Goal: Transaction & Acquisition: Purchase product/service

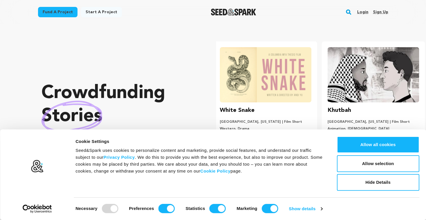
scroll to position [0, 112]
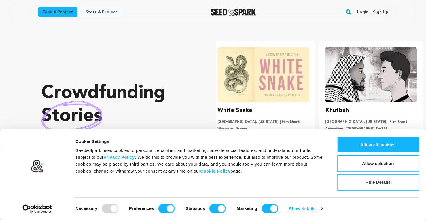
click at [380, 177] on button "Hide Details" at bounding box center [377, 182] width 82 height 17
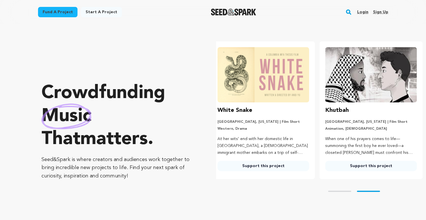
click at [339, 190] on div "Skip to prev slide page Skip to next slide page" at bounding box center [321, 191] width 210 height 24
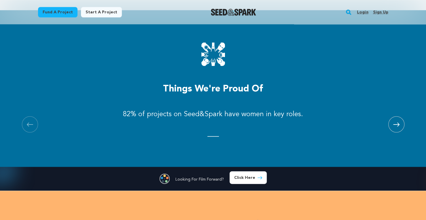
click at [398, 126] on icon at bounding box center [396, 124] width 6 height 4
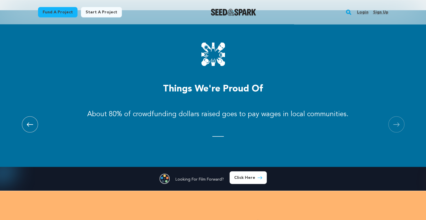
scroll to position [0, 0]
click at [398, 126] on icon at bounding box center [396, 124] width 6 height 4
click at [306, 15] on div "Fund a project Start a project Search Login Sign up Start a project Fund a proj…" at bounding box center [208, 12] width 359 height 15
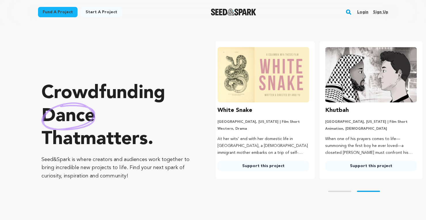
click at [61, 12] on link "Fund a project" at bounding box center [57, 12] width 39 height 10
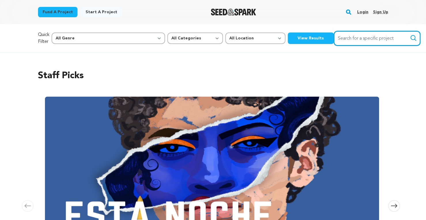
click at [333, 41] on input "Search for a specific project" at bounding box center [376, 38] width 86 height 15
type input "beats"
click at [409, 35] on button "Search" at bounding box center [412, 38] width 7 height 7
click at [333, 37] on input "beats" at bounding box center [376, 38] width 86 height 15
type input "beat"
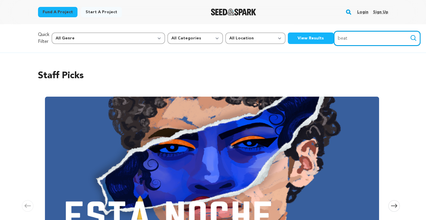
click at [409, 35] on button "Search" at bounding box center [412, 38] width 7 height 7
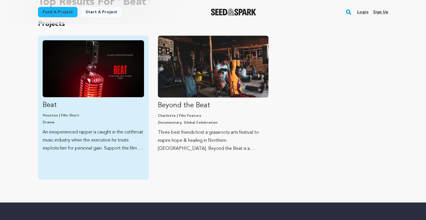
scroll to position [29, 0]
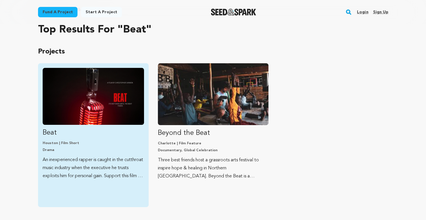
click at [93, 159] on p "An inexperienced rapper is caught in the cutthroat music industry when the exec…" at bounding box center [93, 168] width 101 height 24
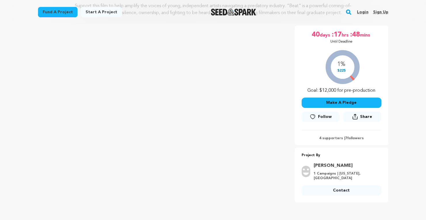
scroll to position [86, 0]
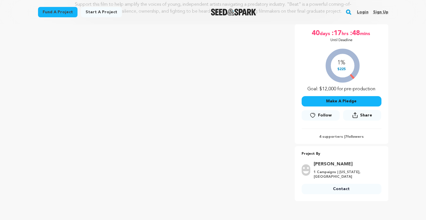
click at [337, 100] on button "Make A Pledge" at bounding box center [341, 101] width 80 height 10
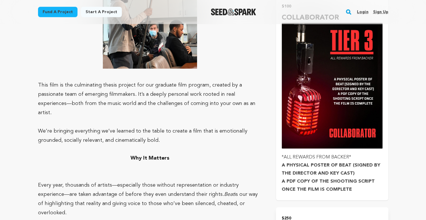
scroll to position [863, 0]
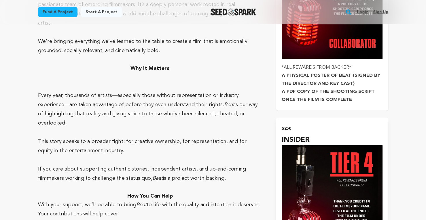
click at [317, 89] on strong "A PDF COPY OF THE SHOOTING SCRIPT ONCE THE FILM IS COMPLETE" at bounding box center [327, 95] width 93 height 13
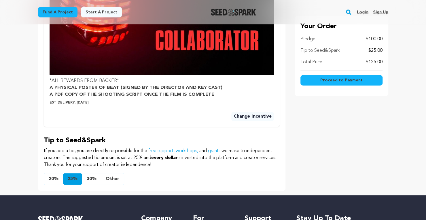
scroll to position [432, 0]
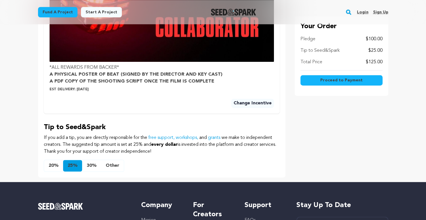
click at [116, 171] on button "Other" at bounding box center [112, 166] width 23 height 12
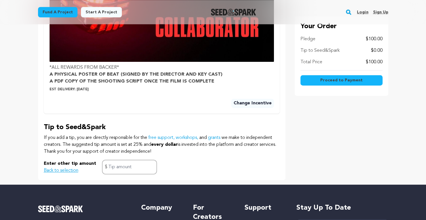
click at [348, 80] on span "Proceed to Payment" at bounding box center [341, 80] width 42 height 6
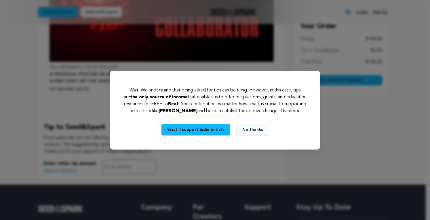
click at [194, 133] on button "Yes, I’ll support indie artists" at bounding box center [195, 130] width 69 height 12
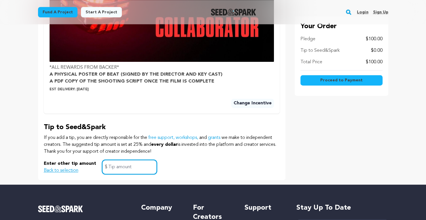
click at [120, 171] on input "text" at bounding box center [129, 167] width 55 height 15
click at [106, 173] on input "text" at bounding box center [129, 167] width 55 height 15
type input "10"
click at [195, 174] on div "Enter other tip amount Back to selection 10 $" at bounding box center [162, 167] width 236 height 15
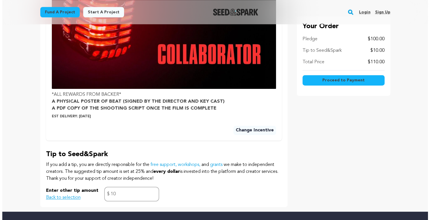
scroll to position [403, 0]
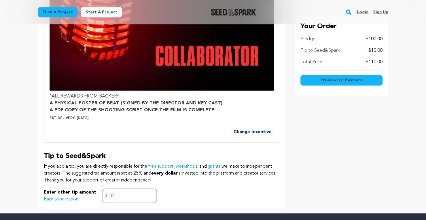
click at [351, 81] on span "Proceed to Payment" at bounding box center [341, 80] width 42 height 6
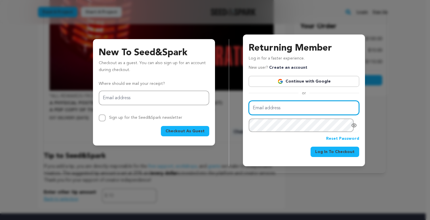
click at [269, 106] on input "Email address" at bounding box center [304, 108] width 110 height 15
click at [271, 79] on link "Continue with Google" at bounding box center [304, 81] width 110 height 11
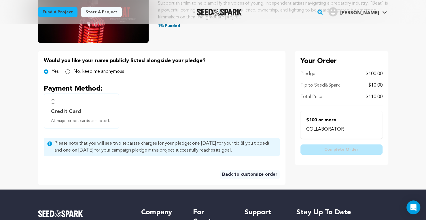
scroll to position [86, 0]
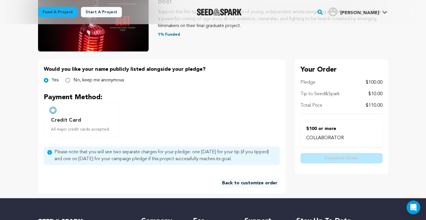
click at [54, 111] on input "Credit Card All major credit cards accepted." at bounding box center [53, 110] width 5 height 5
radio input "false"
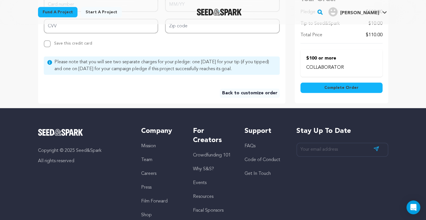
scroll to position [173, 0]
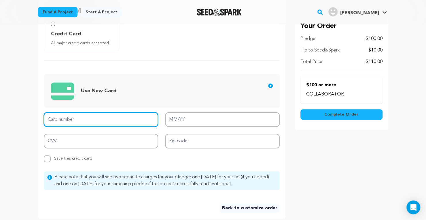
click at [92, 118] on input "Card number" at bounding box center [101, 119] width 115 height 15
type input "[CREDIT_CARD_NUMBER]"
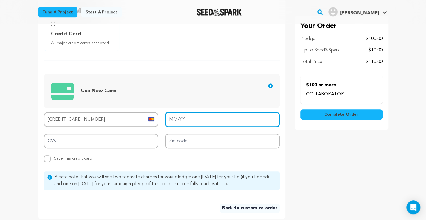
click at [183, 119] on input "MM/YY" at bounding box center [222, 119] width 115 height 15
type input "10/26"
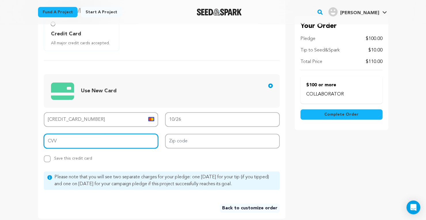
click at [123, 141] on input "CVV" at bounding box center [101, 141] width 115 height 15
type input "096"
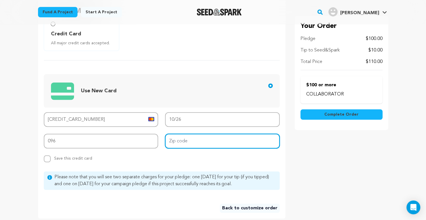
click at [196, 138] on input "Zip code" at bounding box center [222, 141] width 115 height 15
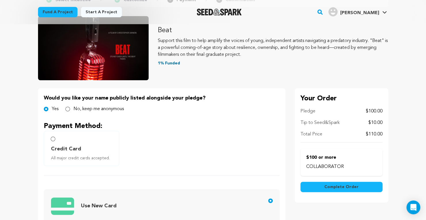
scroll to position [86, 0]
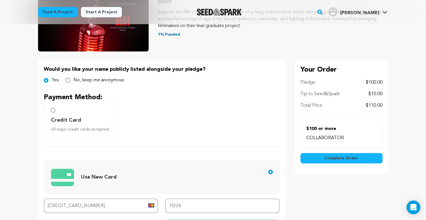
type input "77573"
click at [68, 80] on input "No, keep me anonymous" at bounding box center [67, 80] width 5 height 5
radio input "true"
click at [341, 159] on span "Complete Order" at bounding box center [341, 158] width 34 height 6
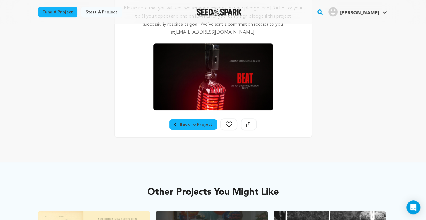
scroll to position [144, 0]
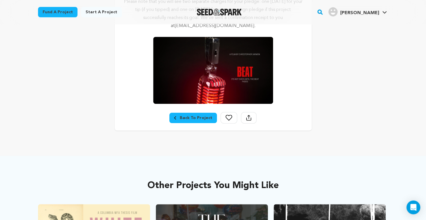
click at [229, 117] on icon at bounding box center [228, 118] width 7 height 6
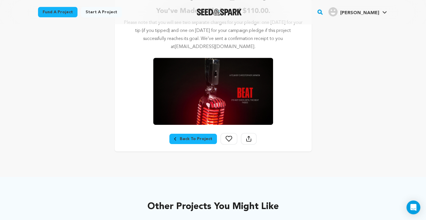
scroll to position [115, 0]
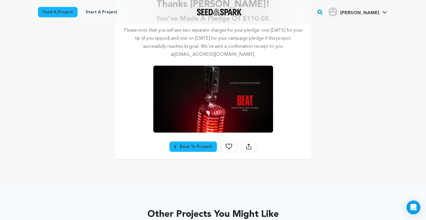
click at [195, 148] on div "Back To Project" at bounding box center [193, 147] width 38 height 6
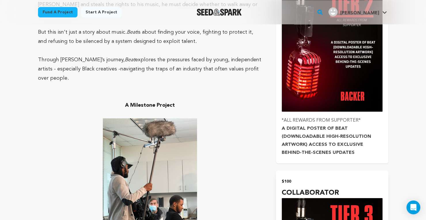
scroll to position [633, 0]
click at [327, 133] on strong "A DIGITAL POSTER OF BEAT (DOWNLOADABLE HIGH-RESOLUTION ARTWORK) ACCESS TO EXCLU…" at bounding box center [325, 140] width 89 height 29
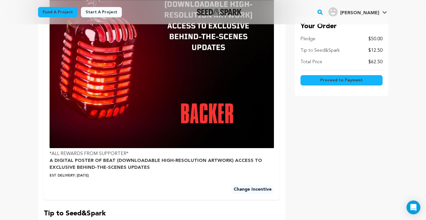
scroll to position [432, 0]
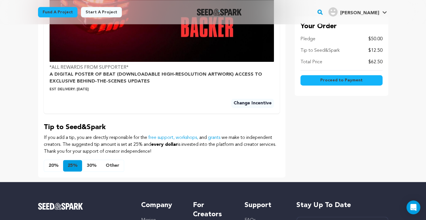
click at [109, 171] on button "Other" at bounding box center [112, 166] width 23 height 12
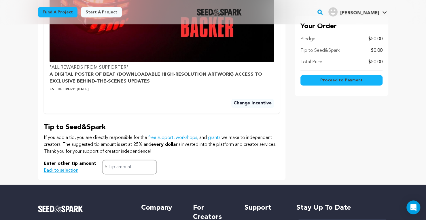
click at [339, 79] on span "Proceed to Payment" at bounding box center [341, 80] width 42 height 6
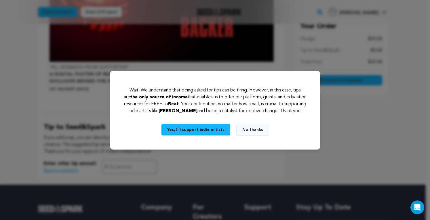
click at [252, 136] on button "No thanks" at bounding box center [252, 130] width 33 height 12
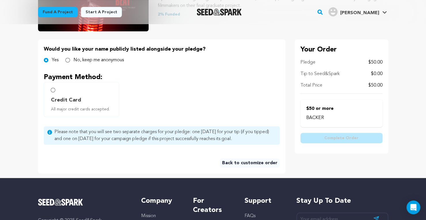
scroll to position [115, 0]
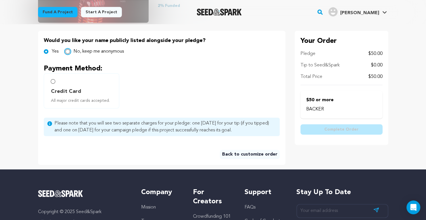
click at [66, 52] on input "No, keep me anonymous" at bounding box center [67, 51] width 5 height 5
radio input "true"
click at [54, 82] on input "Credit Card All major credit cards accepted." at bounding box center [53, 81] width 5 height 5
radio input "false"
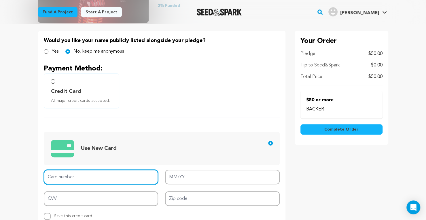
click at [99, 175] on input "Card number" at bounding box center [101, 177] width 115 height 15
type input "5236 9410 2422 3141"
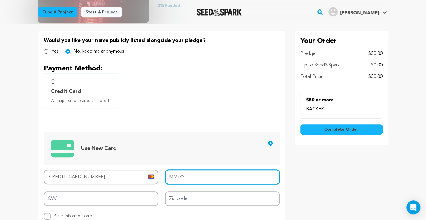
click at [172, 180] on input "MM/YY" at bounding box center [222, 177] width 115 height 15
type input "10/26"
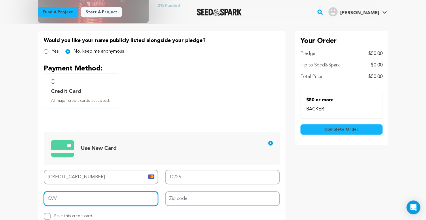
click at [88, 197] on input "CVV" at bounding box center [101, 198] width 115 height 15
type input "096"
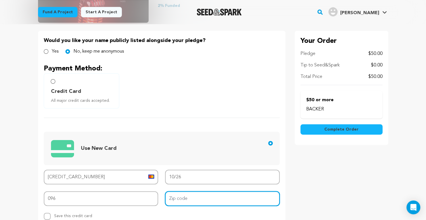
click at [192, 202] on input "Zip code" at bounding box center [222, 198] width 115 height 15
type input "77573"
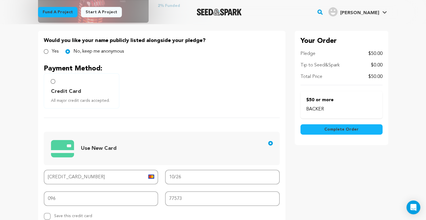
click at [352, 132] on span "Complete Order" at bounding box center [341, 130] width 34 height 6
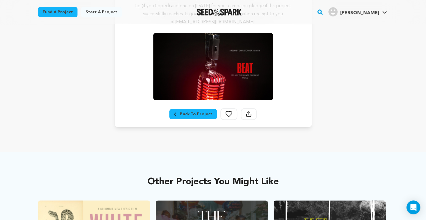
scroll to position [144, 0]
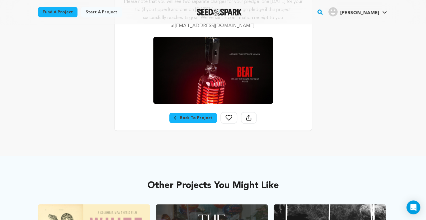
click at [177, 114] on link "Back To Project" at bounding box center [192, 118] width 47 height 10
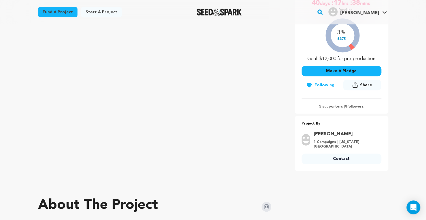
scroll to position [144, 0]
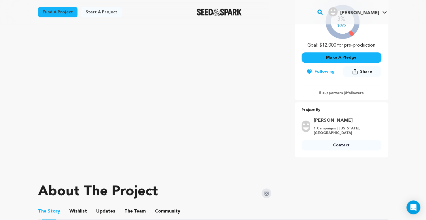
click at [319, 71] on button "Following" at bounding box center [319, 71] width 37 height 10
click at [321, 73] on span "Follow" at bounding box center [325, 72] width 14 height 6
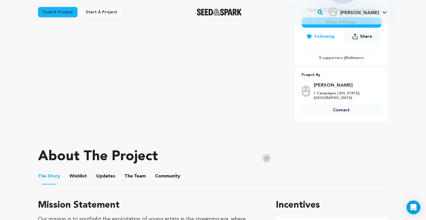
scroll to position [230, 0]
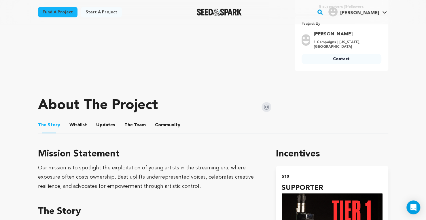
click at [77, 117] on li "Wishlist Wishlist" at bounding box center [78, 125] width 18 height 16
click at [77, 119] on button "Wishlist" at bounding box center [78, 126] width 14 height 14
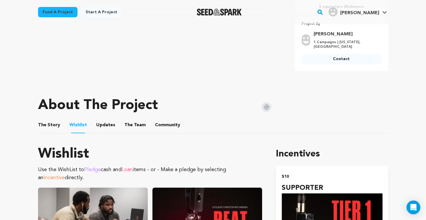
click at [99, 119] on button "Updates" at bounding box center [106, 126] width 14 height 14
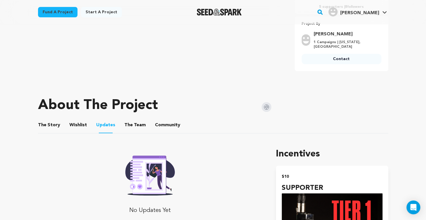
click at [130, 119] on button "The Team" at bounding box center [135, 126] width 14 height 14
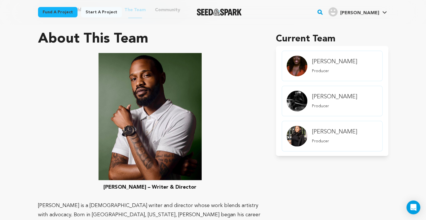
scroll to position [288, 0]
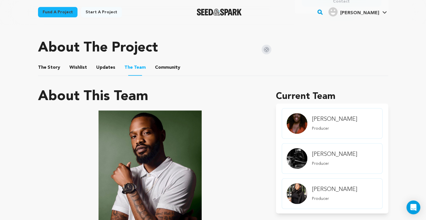
click at [161, 66] on button "Community" at bounding box center [168, 69] width 14 height 14
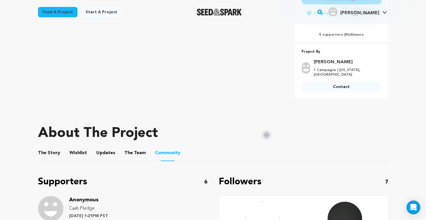
scroll to position [201, 0]
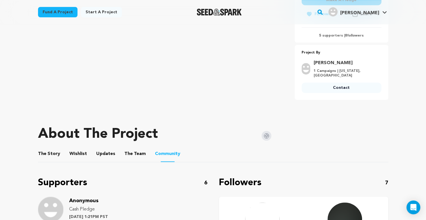
click at [134, 149] on button "The Team" at bounding box center [135, 155] width 14 height 14
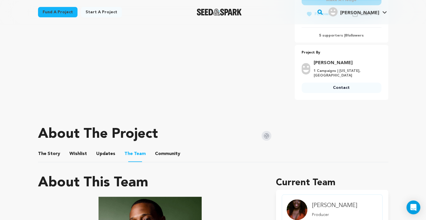
scroll to position [201, 0]
click at [108, 150] on button "Updates" at bounding box center [106, 155] width 14 height 14
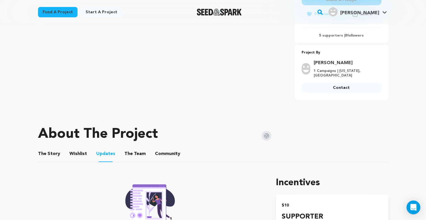
click at [80, 150] on button "Wishlist" at bounding box center [78, 155] width 14 height 14
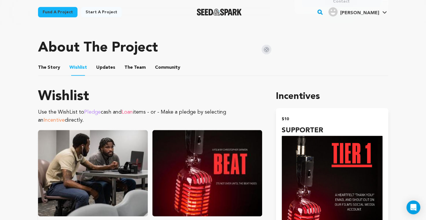
scroll to position [259, 0]
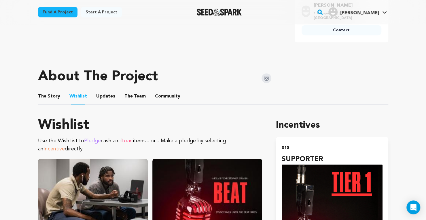
click at [48, 92] on button "The Story" at bounding box center [49, 98] width 14 height 14
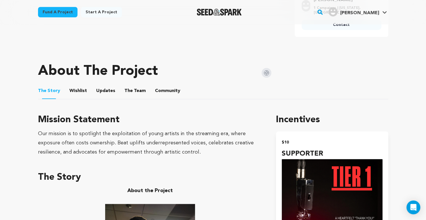
scroll to position [259, 0]
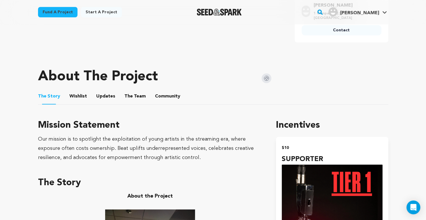
click at [165, 92] on button "Community" at bounding box center [168, 98] width 14 height 14
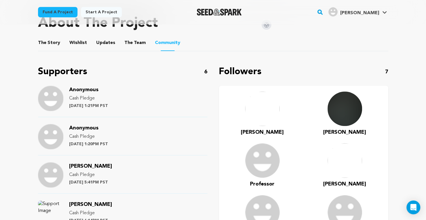
scroll to position [316, 0]
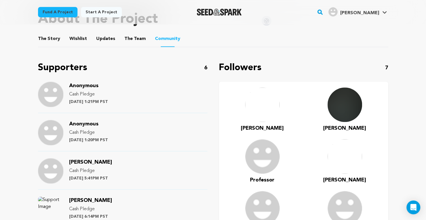
click at [51, 36] on button "The Story" at bounding box center [49, 40] width 14 height 14
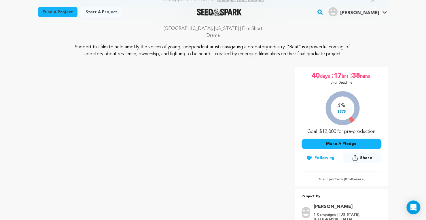
scroll to position [86, 0]
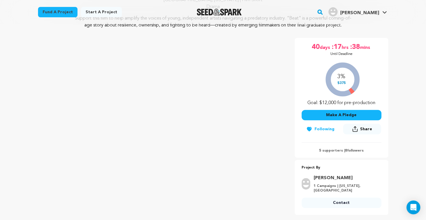
click at [344, 113] on button "Make A Pledge" at bounding box center [341, 115] width 80 height 10
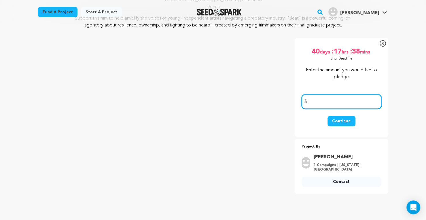
click at [333, 103] on input "number" at bounding box center [341, 101] width 80 height 15
type input "25.00"
click at [347, 122] on button "Continue" at bounding box center [341, 121] width 28 height 10
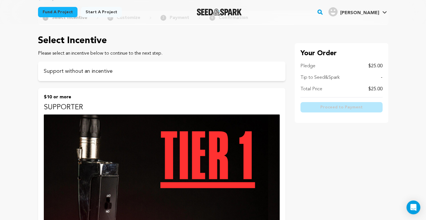
scroll to position [29, 0]
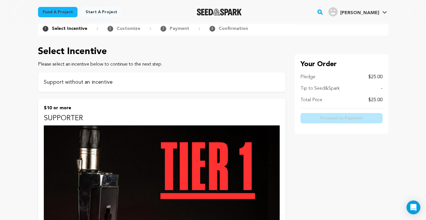
click at [98, 80] on p "Support without an incentive" at bounding box center [162, 82] width 236 height 8
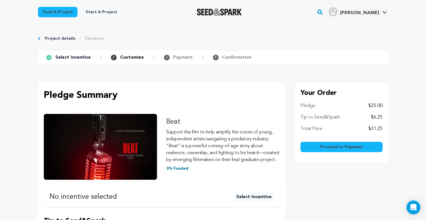
scroll to position [29, 0]
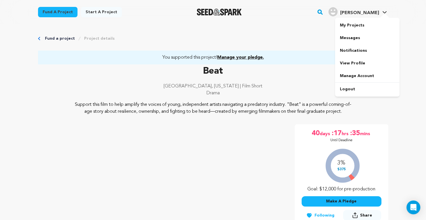
click at [384, 12] on icon at bounding box center [384, 12] width 5 height 3
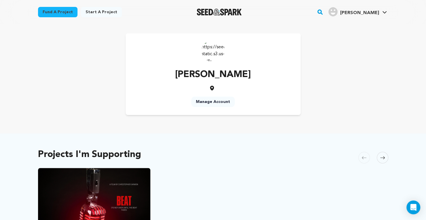
click at [384, 158] on span at bounding box center [382, 158] width 12 height 12
click at [384, 12] on icon at bounding box center [384, 12] width 5 height 3
click at [347, 91] on link "Logout" at bounding box center [367, 89] width 64 height 13
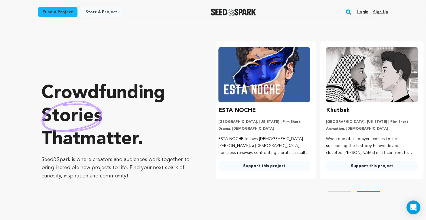
scroll to position [0, 112]
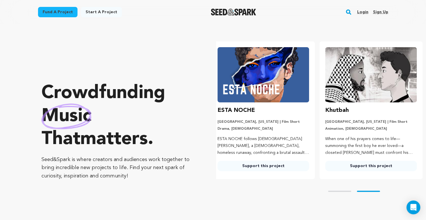
click at [349, 12] on rect "button" at bounding box center [348, 12] width 7 height 7
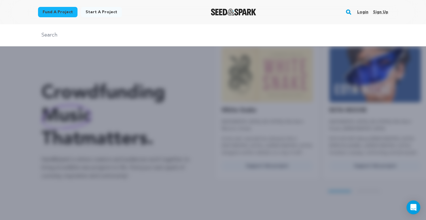
scroll to position [0, 0]
click at [118, 39] on div at bounding box center [213, 35] width 426 height 22
click at [111, 39] on input "text" at bounding box center [213, 35] width 350 height 8
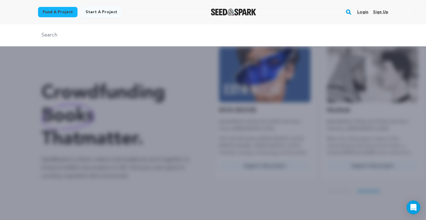
scroll to position [0, 112]
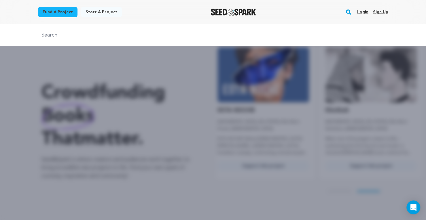
type input "beat"
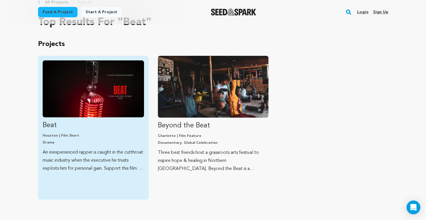
scroll to position [29, 0]
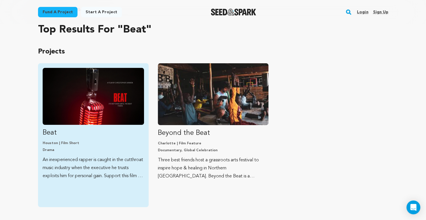
click at [62, 145] on p "Houston | Film Short" at bounding box center [93, 143] width 101 height 5
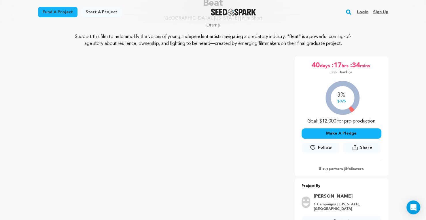
scroll to position [58, 0]
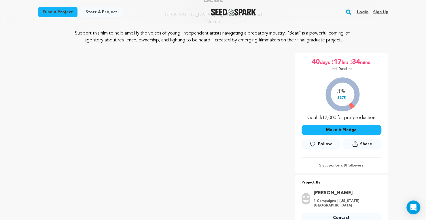
click at [338, 130] on button "Make A Pledge" at bounding box center [341, 130] width 80 height 10
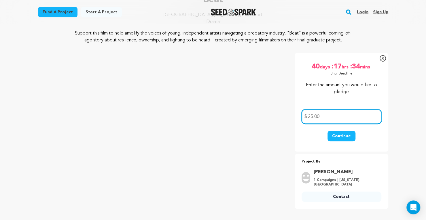
type input "25.00"
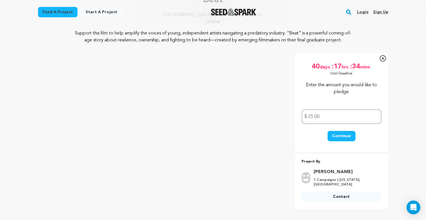
click at [341, 133] on button "Continue" at bounding box center [341, 136] width 28 height 10
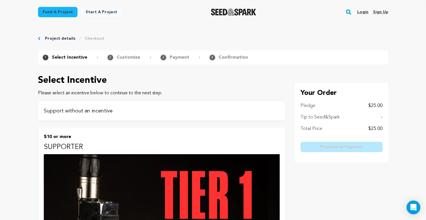
click at [135, 112] on p "Support without an incentive" at bounding box center [162, 111] width 236 height 8
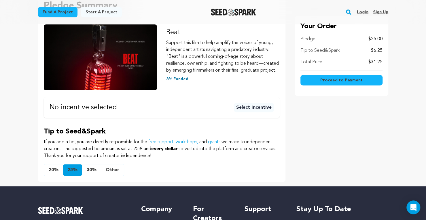
scroll to position [144, 0]
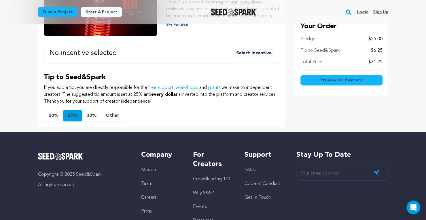
click at [116, 121] on button "Other" at bounding box center [112, 116] width 23 height 12
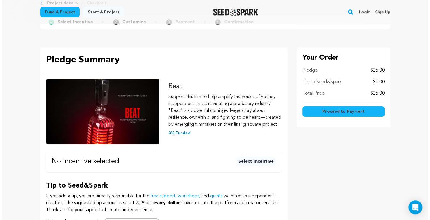
scroll to position [0, 0]
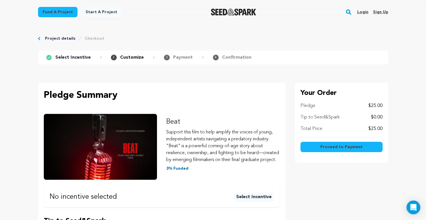
click at [320, 145] on button "Proceed to Payment" at bounding box center [341, 147] width 82 height 10
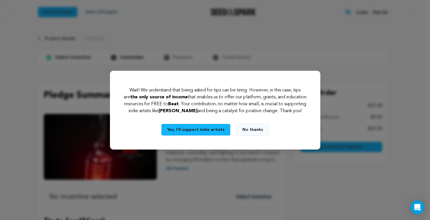
click at [244, 134] on button "No thanks" at bounding box center [252, 130] width 33 height 12
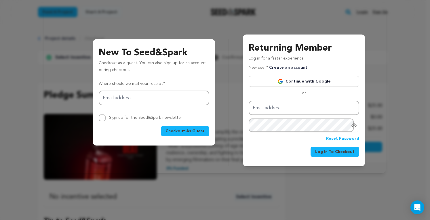
click at [182, 133] on span "Checkout As Guest" at bounding box center [184, 131] width 39 height 6
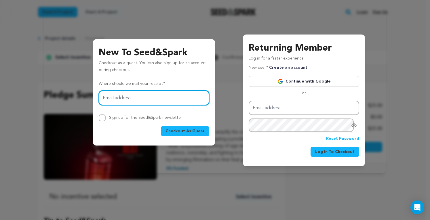
drag, startPoint x: 146, startPoint y: 96, endPoint x: 146, endPoint y: 100, distance: 3.5
click at [146, 97] on input "Email address" at bounding box center [154, 98] width 110 height 15
type input "doncokolo@yahoo.com"
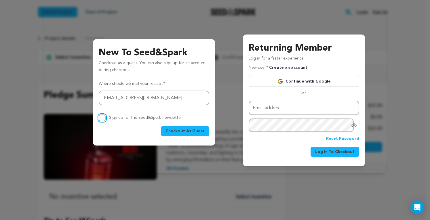
click at [103, 118] on input "Sign up for the Seed&Spark newsletter" at bounding box center [102, 118] width 7 height 7
checkbox input "true"
click at [187, 131] on span "Checkout As Guest" at bounding box center [184, 131] width 39 height 6
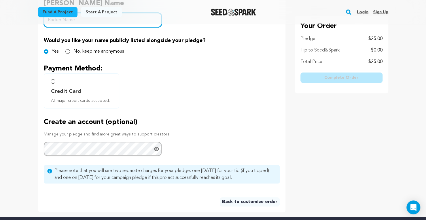
scroll to position [144, 0]
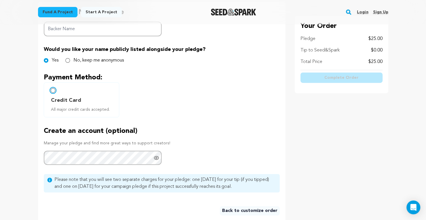
click at [54, 91] on input "Credit Card All major credit cards accepted." at bounding box center [53, 90] width 5 height 5
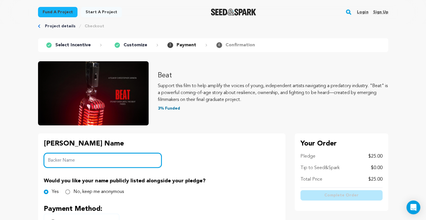
scroll to position [0, 0]
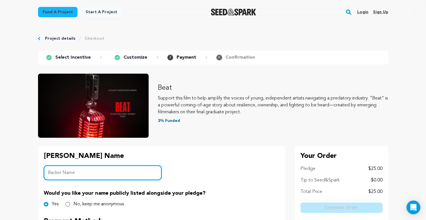
click at [89, 173] on input "Backer Name" at bounding box center [103, 172] width 118 height 15
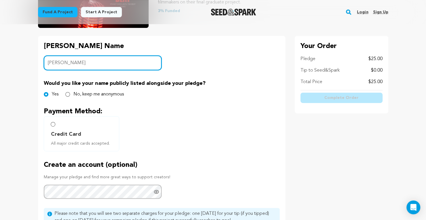
scroll to position [115, 0]
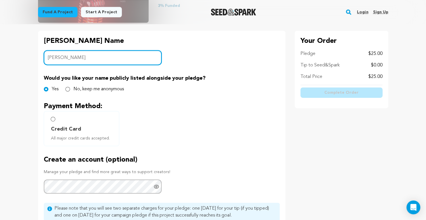
type input "[PERSON_NAME]"
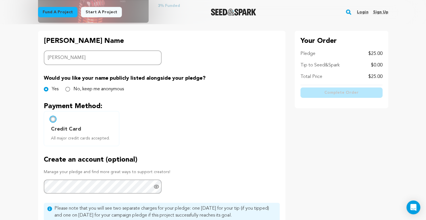
click at [54, 118] on input "Credit Card All major credit cards accepted." at bounding box center [53, 119] width 5 height 5
radio input "false"
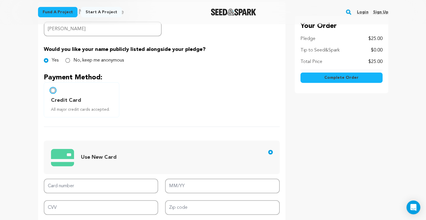
scroll to position [201, 0]
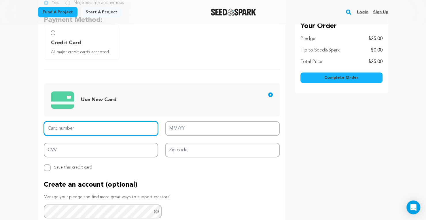
click at [85, 132] on input "Card number" at bounding box center [101, 128] width 115 height 15
type input "5236 9410 2422 3141"
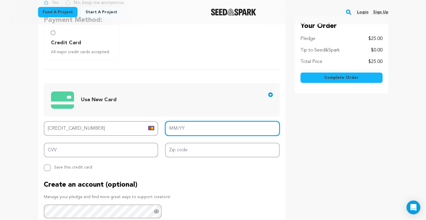
click at [176, 131] on input "MM/YY" at bounding box center [222, 128] width 115 height 15
type input "10/26"
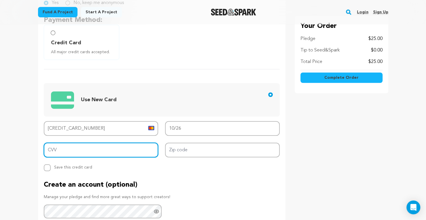
click at [87, 145] on input "CVV" at bounding box center [101, 150] width 115 height 15
type input "096"
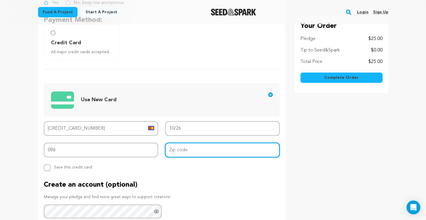
click at [178, 144] on input "Zip code" at bounding box center [222, 150] width 115 height 15
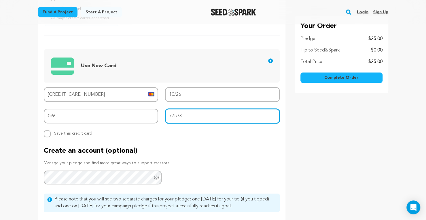
scroll to position [230, 0]
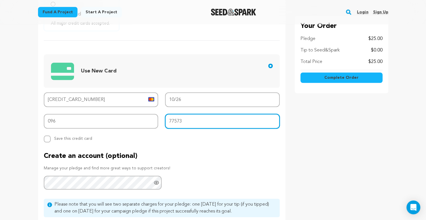
type input "77573"
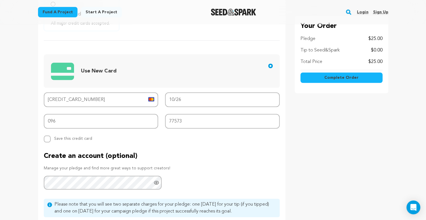
click at [345, 77] on span "Complete Order" at bounding box center [341, 78] width 34 height 6
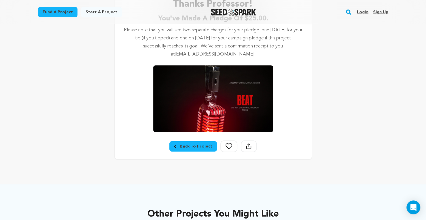
scroll to position [144, 0]
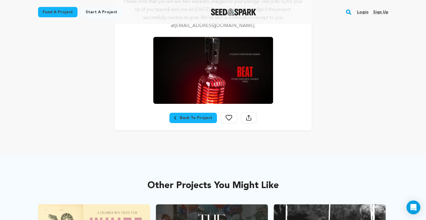
click at [192, 116] on div "Back To Project" at bounding box center [193, 118] width 38 height 6
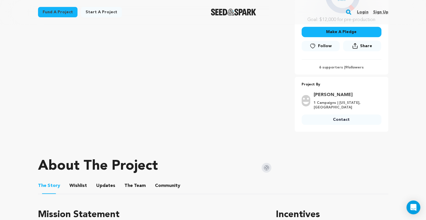
scroll to position [144, 0]
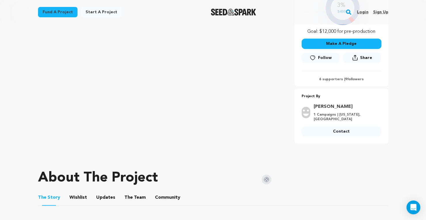
click at [132, 192] on button "The Team" at bounding box center [135, 199] width 14 height 14
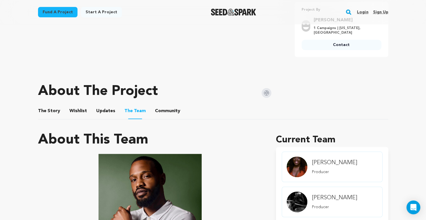
scroll to position [230, 0]
click at [163, 107] on button "Community" at bounding box center [168, 113] width 14 height 14
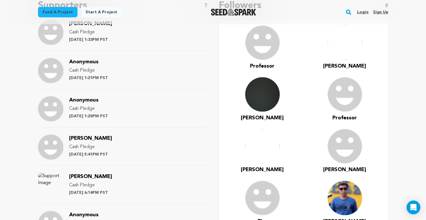
scroll to position [374, 0]
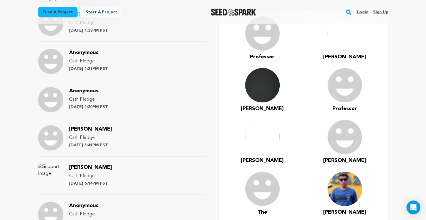
click at [349, 77] on img at bounding box center [344, 85] width 35 height 35
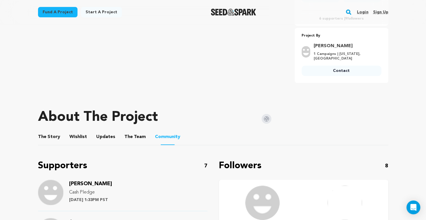
scroll to position [201, 0]
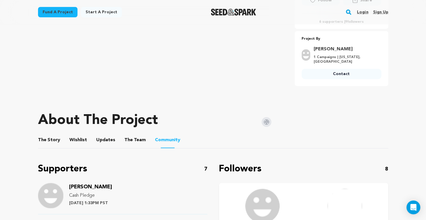
click at [129, 135] on button "The Team" at bounding box center [135, 141] width 14 height 14
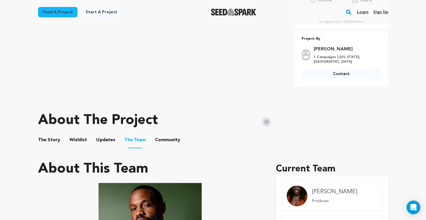
click at [99, 134] on button "Updates" at bounding box center [106, 141] width 14 height 14
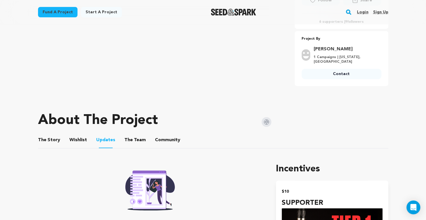
click at [75, 136] on button "Wishlist" at bounding box center [78, 141] width 14 height 14
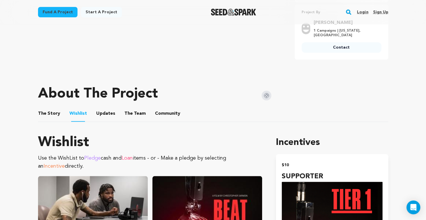
scroll to position [230, 0]
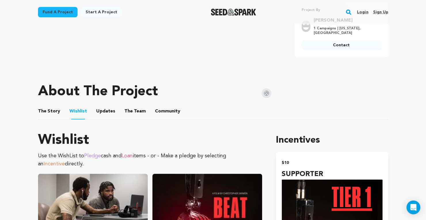
click at [53, 107] on button "The Story" at bounding box center [49, 113] width 14 height 14
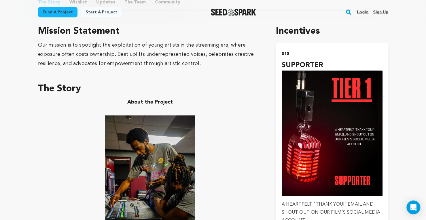
scroll to position [259, 0]
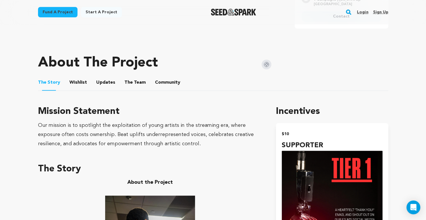
click at [103, 77] on button "Updates" at bounding box center [106, 84] width 14 height 14
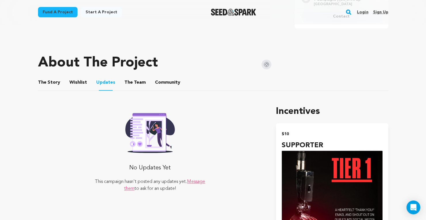
click at [130, 77] on button "The Team" at bounding box center [135, 84] width 14 height 14
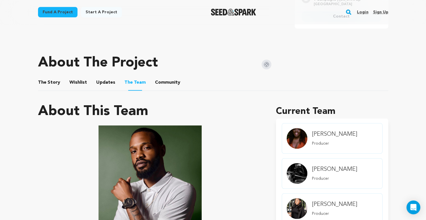
click at [170, 79] on button "Community" at bounding box center [168, 84] width 14 height 14
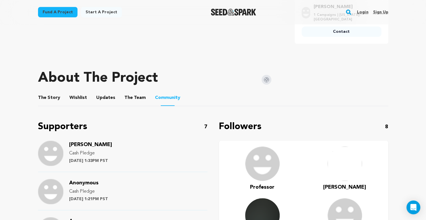
scroll to position [230, 0]
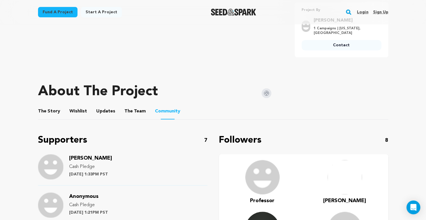
click at [79, 108] on button "Wishlist" at bounding box center [78, 113] width 14 height 14
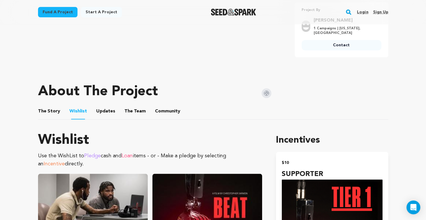
click at [53, 106] on button "The Story" at bounding box center [49, 113] width 14 height 14
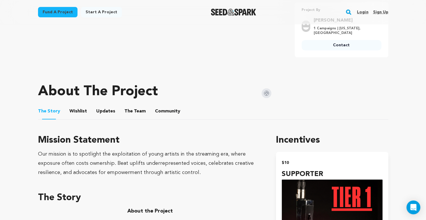
click at [108, 106] on button "Updates" at bounding box center [106, 113] width 14 height 14
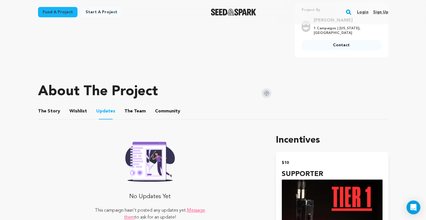
click at [130, 109] on button "The Team" at bounding box center [135, 113] width 14 height 14
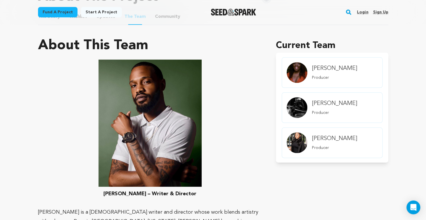
scroll to position [337, 0]
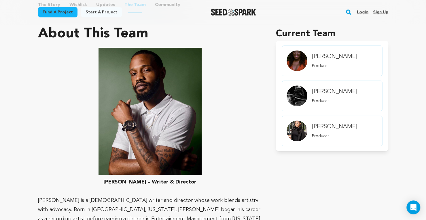
click at [239, 89] on p at bounding box center [150, 111] width 224 height 127
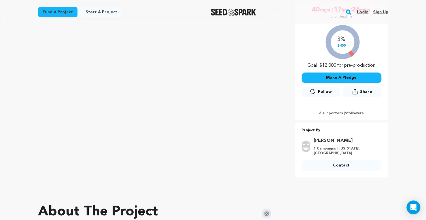
scroll to position [106, 0]
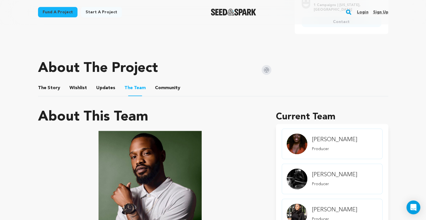
scroll to position [259, 0]
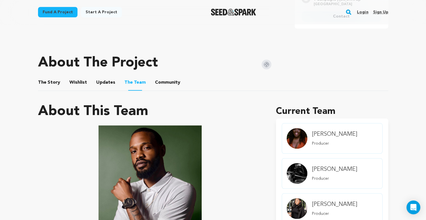
click at [103, 77] on button "Updates" at bounding box center [106, 84] width 14 height 14
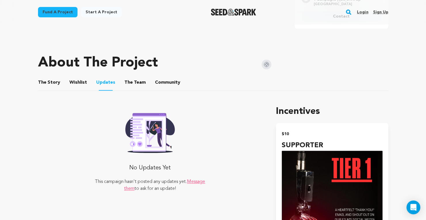
click at [163, 79] on button "Community" at bounding box center [168, 84] width 14 height 14
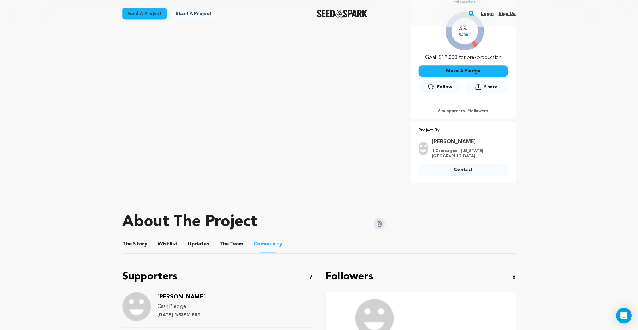
scroll to position [125, 0]
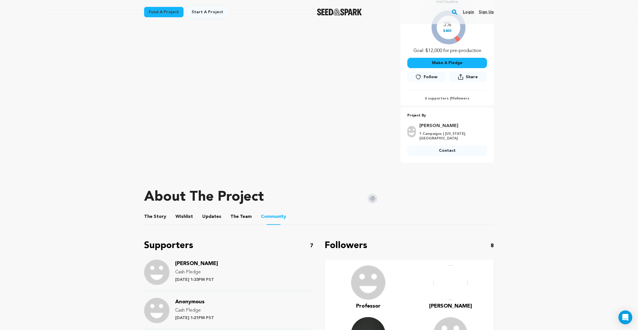
drag, startPoint x: 572, startPoint y: 1, endPoint x: 465, endPoint y: 222, distance: 245.5
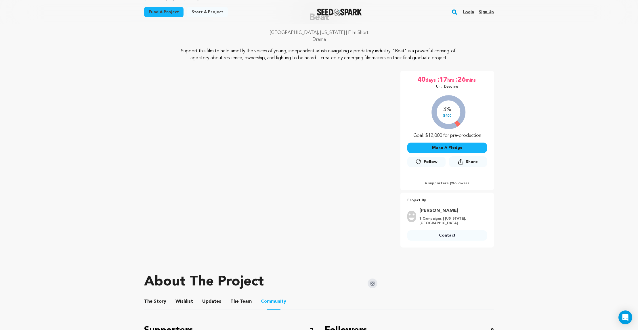
scroll to position [0, 0]
